Goal: Task Accomplishment & Management: Use online tool/utility

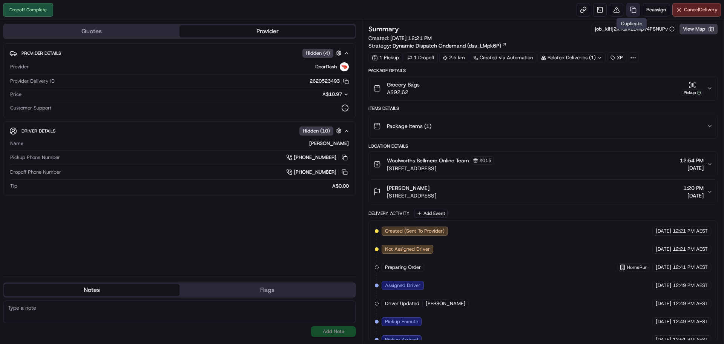
click at [636, 11] on link at bounding box center [634, 10] width 14 height 14
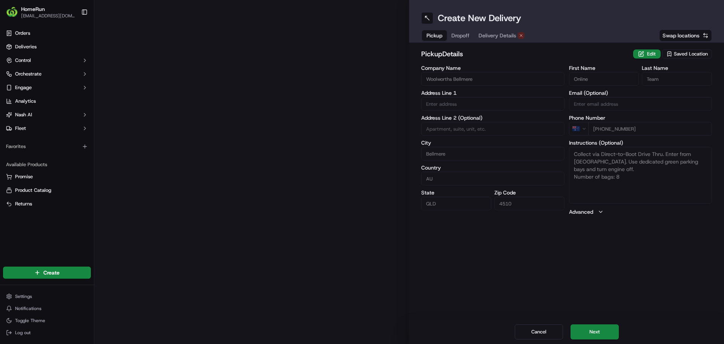
type input "[STREET_ADDRESS]"
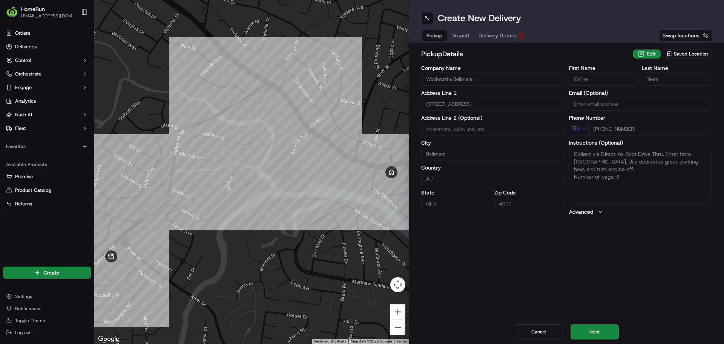
click at [462, 38] on span "Dropoff" at bounding box center [461, 36] width 18 height 8
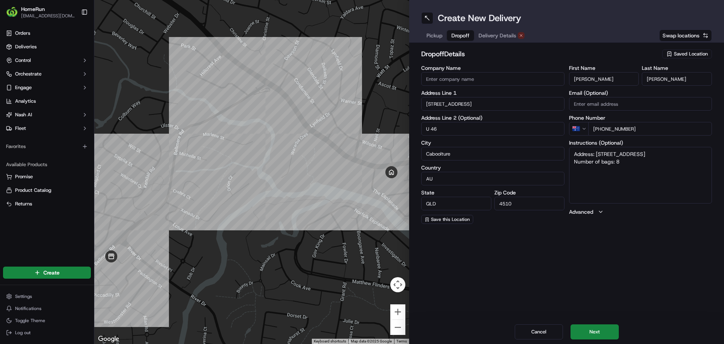
click at [507, 30] on div "Pickup Dropoff Delivery Details" at bounding box center [475, 36] width 109 height 14
click at [501, 36] on span "Delivery Details" at bounding box center [498, 36] width 38 height 8
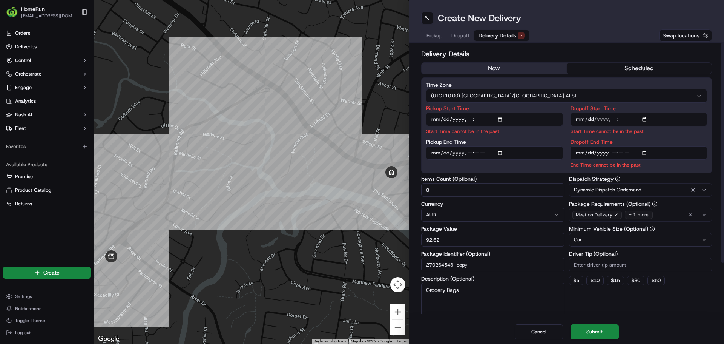
click at [647, 69] on button "scheduled" at bounding box center [639, 68] width 145 height 11
click at [518, 72] on button "now" at bounding box center [494, 68] width 145 height 11
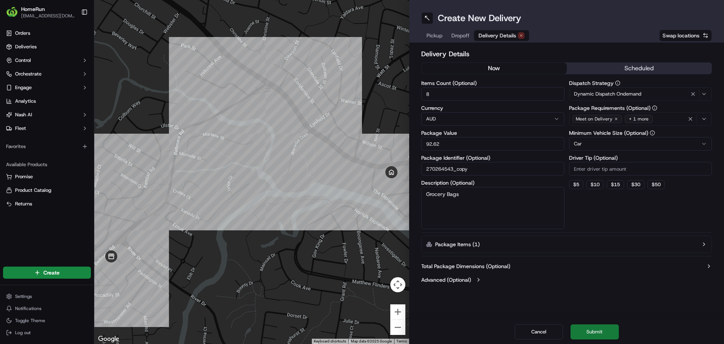
click at [603, 329] on button "Submit" at bounding box center [595, 331] width 48 height 15
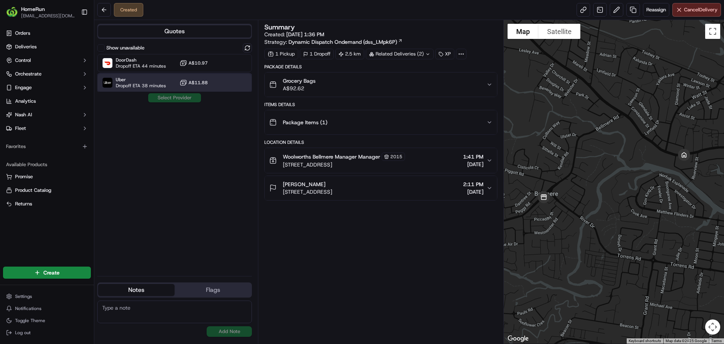
click at [157, 85] on span "Dropoff ETA 38 minutes" at bounding box center [141, 86] width 50 height 6
click at [169, 101] on button "Assign Provider" at bounding box center [175, 97] width 54 height 9
